Goal: Task Accomplishment & Management: Manage account settings

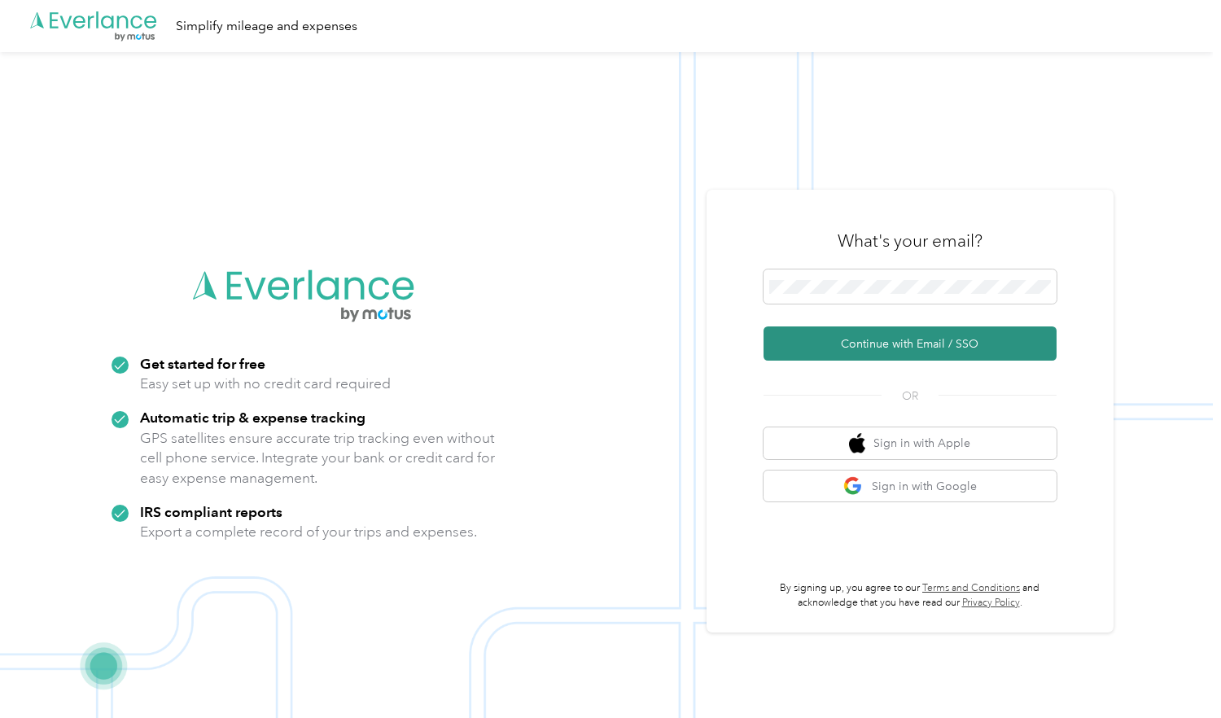
click at [853, 341] on button "Continue with Email / SSO" at bounding box center [910, 343] width 293 height 34
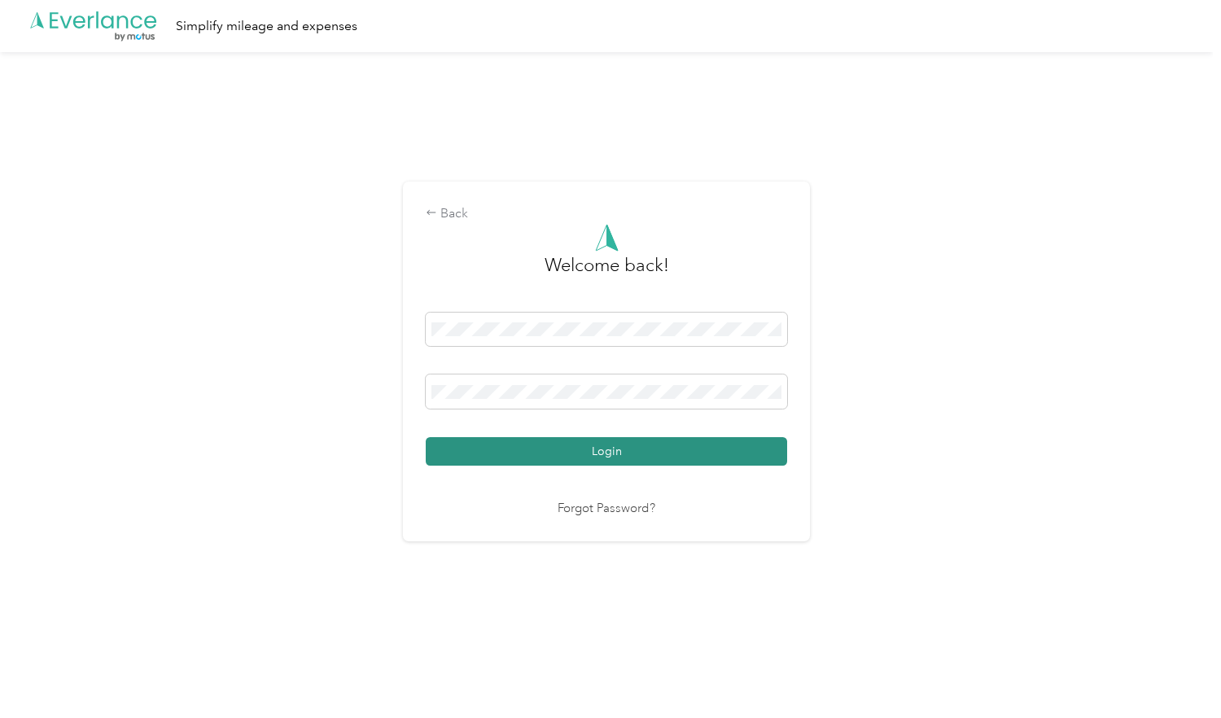
click at [632, 447] on button "Login" at bounding box center [606, 451] width 361 height 28
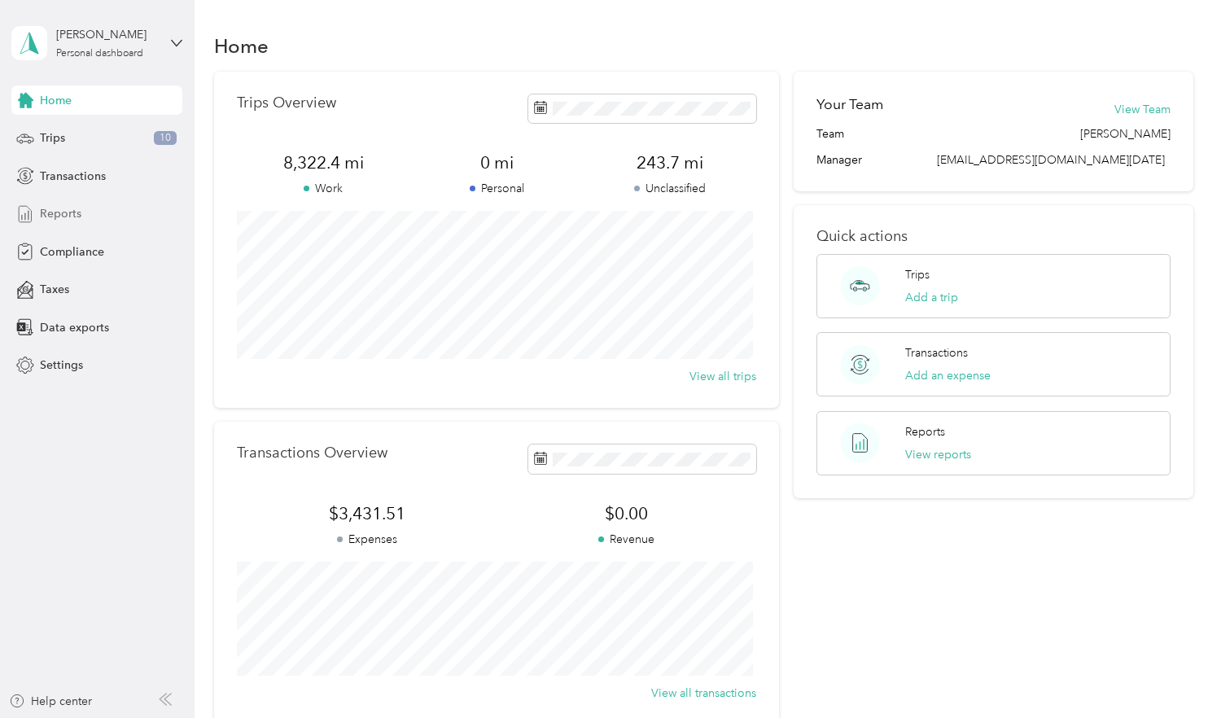
click at [46, 216] on span "Reports" at bounding box center [61, 213] width 42 height 17
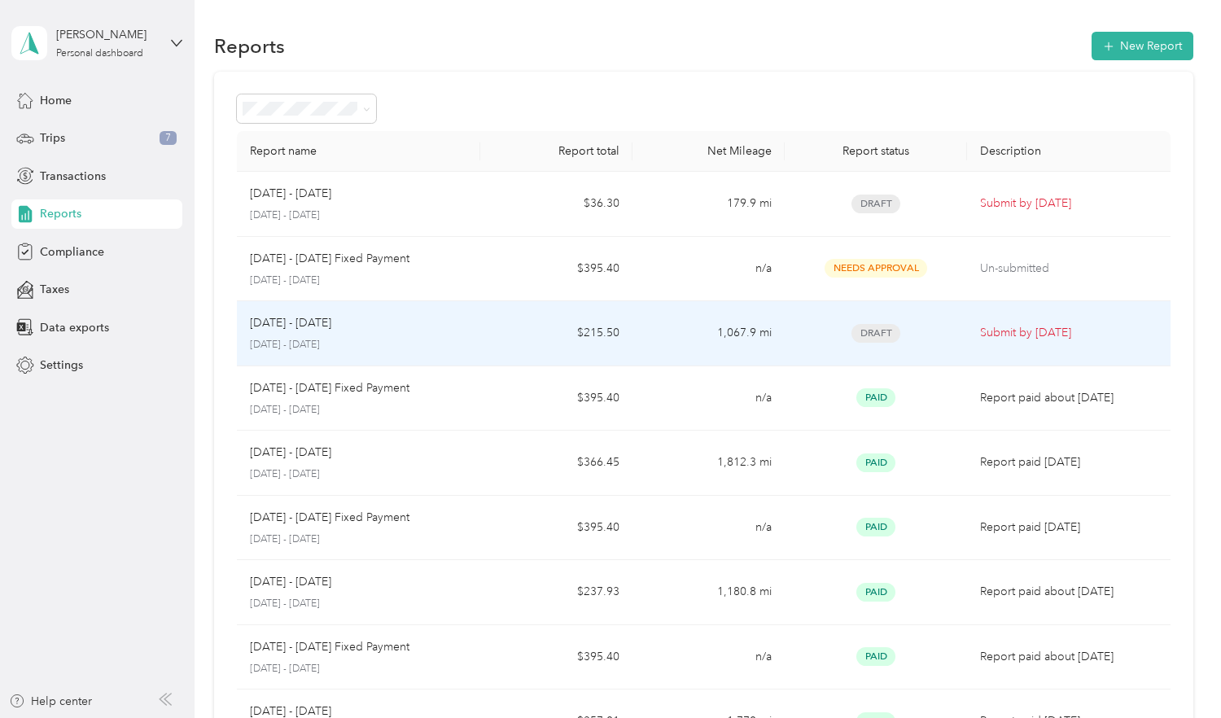
click at [427, 335] on div "[DATE] - [DATE] [DATE] - [DATE]" at bounding box center [358, 333] width 217 height 38
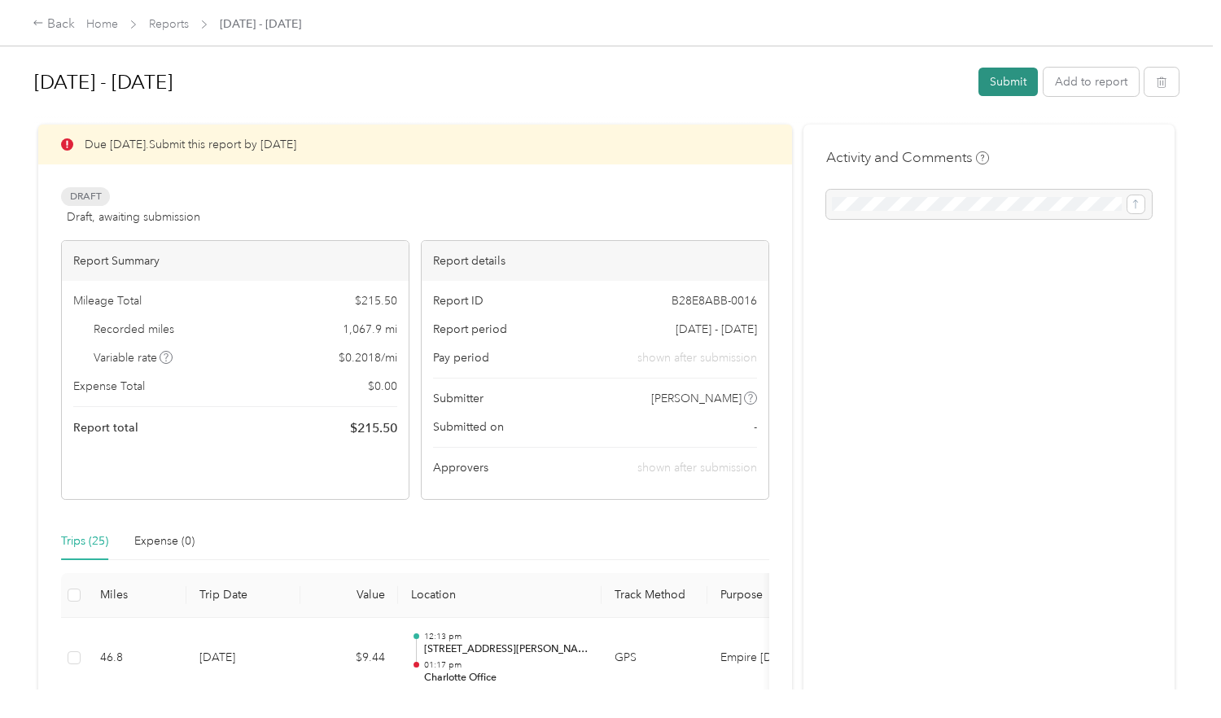
click at [999, 79] on button "Submit" at bounding box center [1008, 82] width 59 height 28
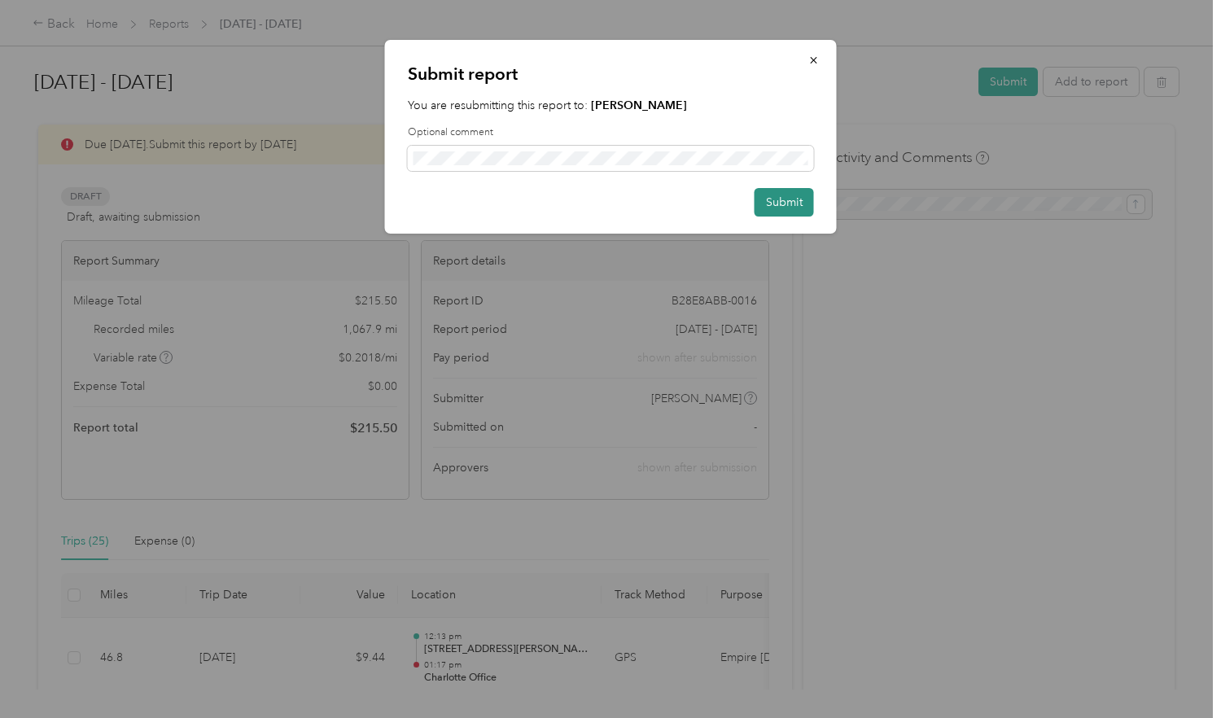
click at [775, 206] on button "Submit" at bounding box center [784, 202] width 59 height 28
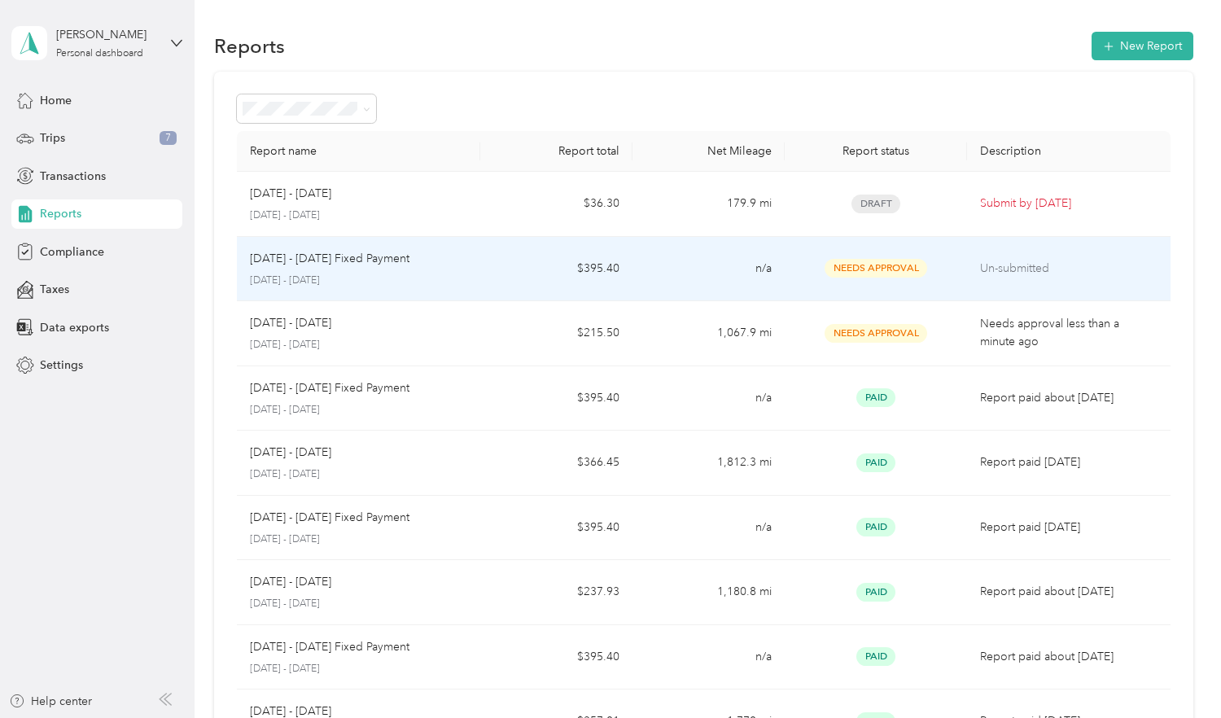
click at [1014, 261] on p "Un-submitted" at bounding box center [1068, 269] width 177 height 18
